Goal: Navigation & Orientation: Find specific page/section

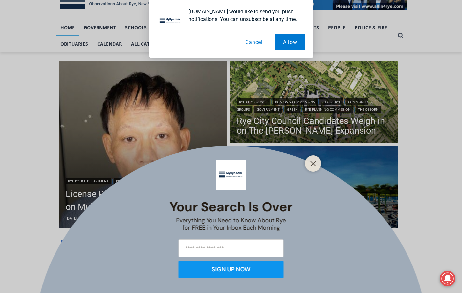
scroll to position [131, 0]
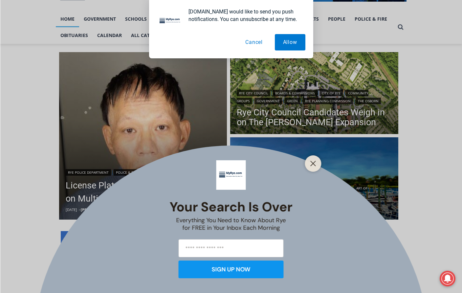
click at [315, 158] on div at bounding box center [313, 164] width 16 height 16
click at [313, 161] on icon "Close" at bounding box center [313, 164] width 6 height 6
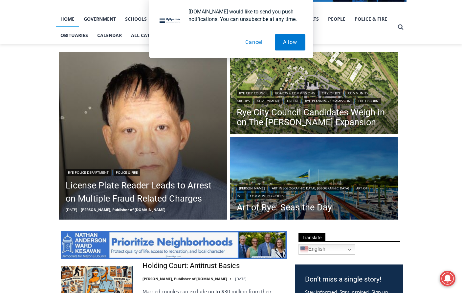
click at [254, 41] on button "Cancel" at bounding box center [254, 42] width 34 height 16
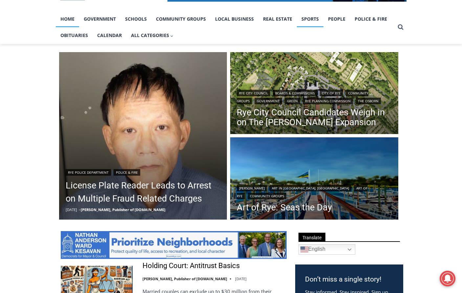
click at [303, 16] on link "Sports" at bounding box center [310, 19] width 27 height 16
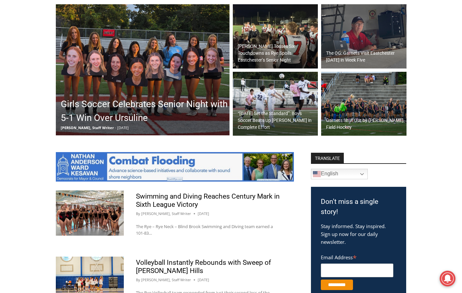
scroll to position [164, 0]
